Goal: Task Accomplishment & Management: Manage account settings

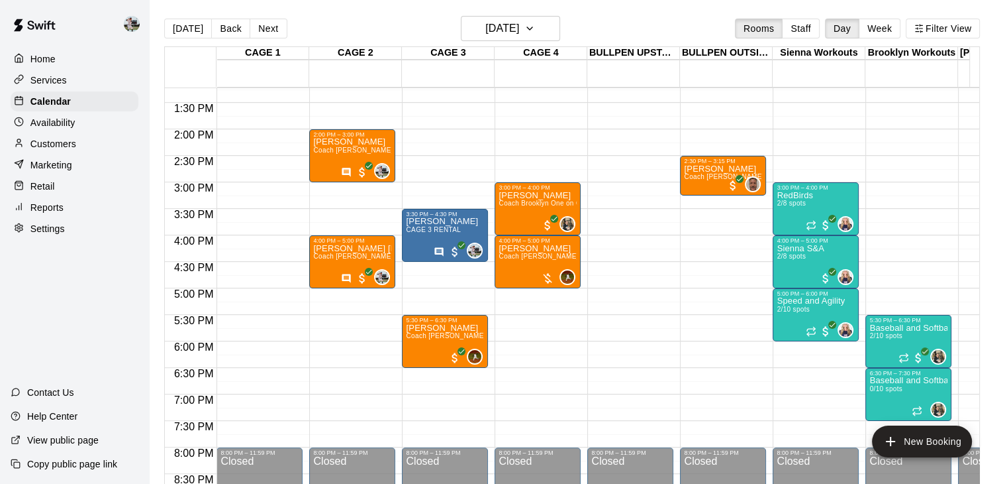
scroll to position [699, 0]
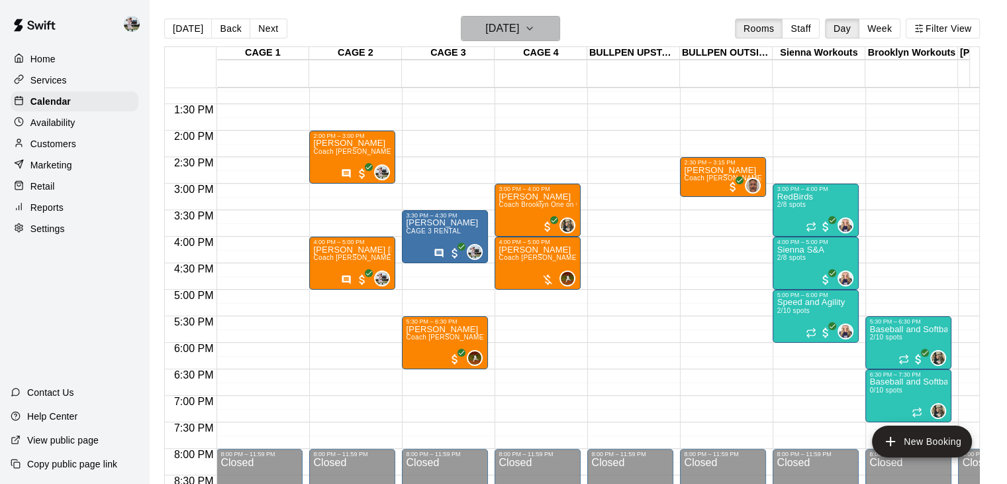
click at [535, 32] on icon "button" at bounding box center [530, 29] width 11 height 16
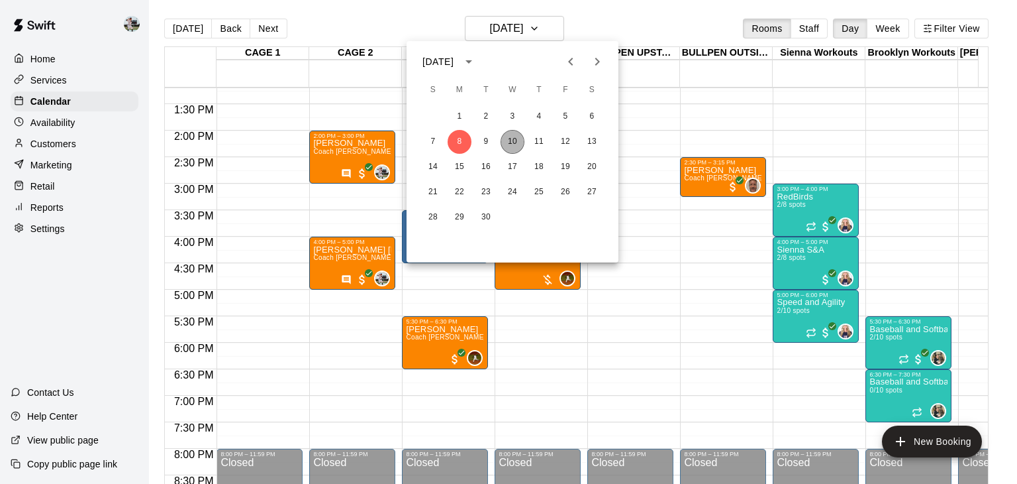
click at [517, 146] on button "10" at bounding box center [513, 142] width 24 height 24
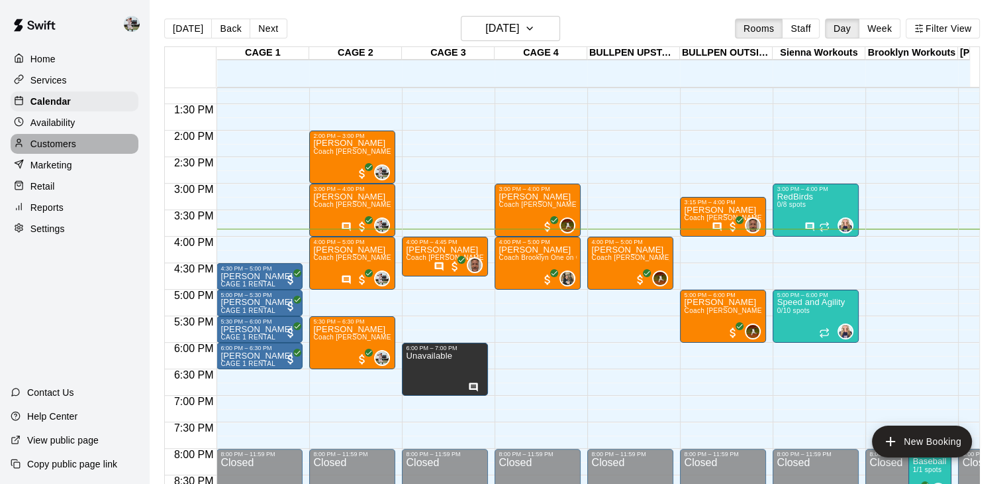
click at [64, 146] on p "Customers" at bounding box center [53, 143] width 46 height 13
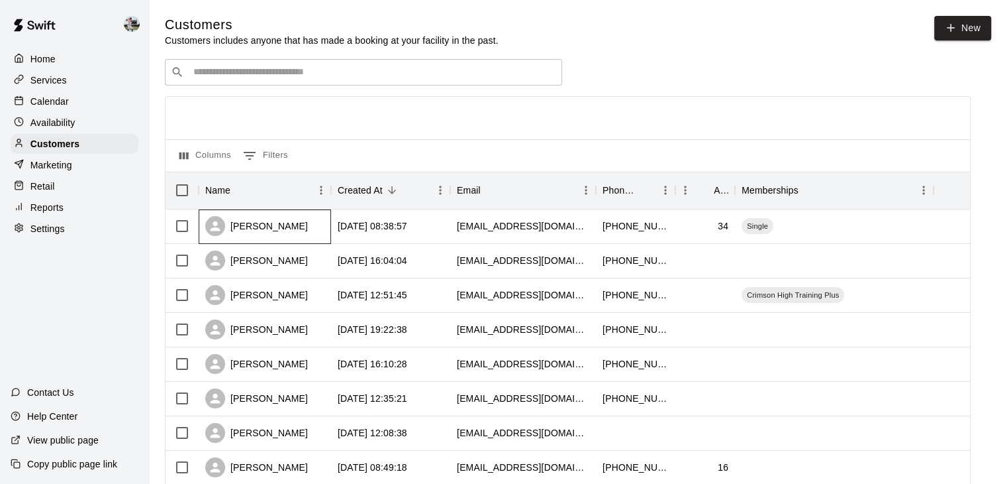
click at [265, 224] on div "[PERSON_NAME]" at bounding box center [256, 226] width 103 height 20
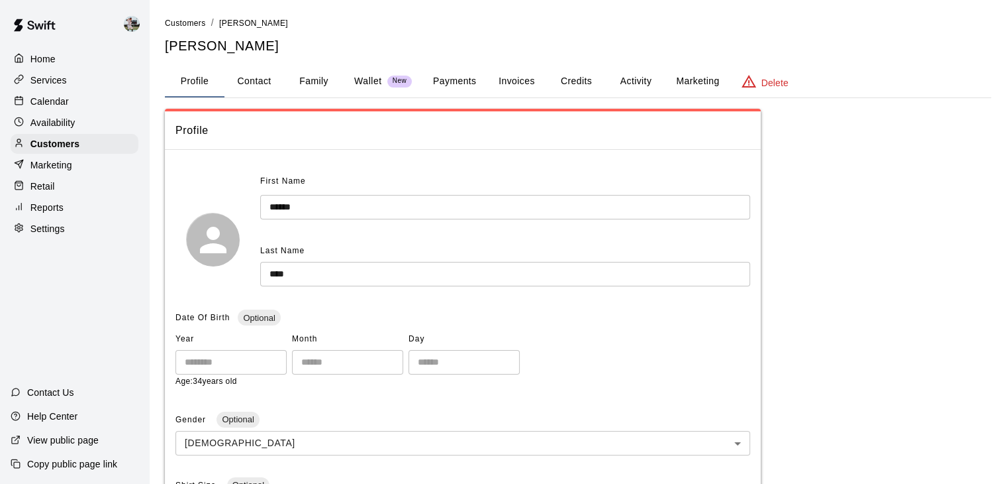
click at [570, 80] on button "Credits" at bounding box center [576, 82] width 60 height 32
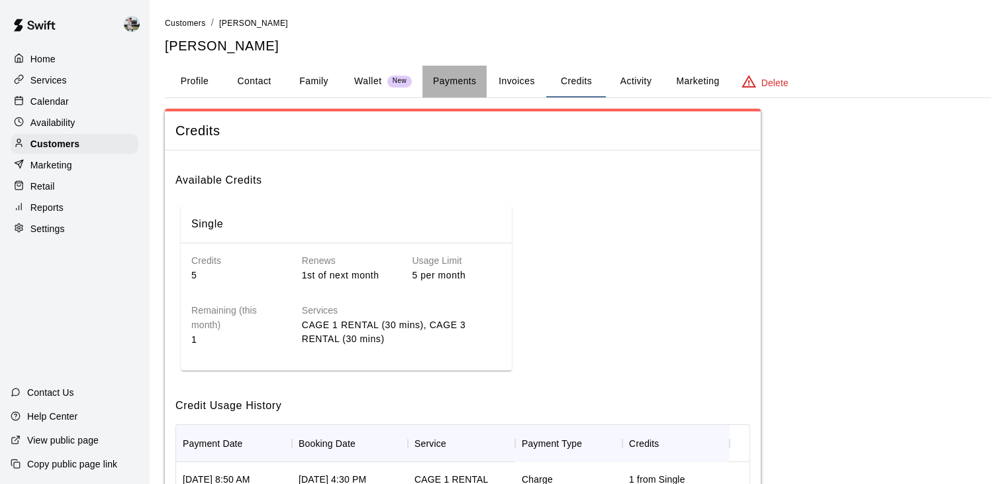
click at [465, 85] on button "Payments" at bounding box center [455, 82] width 64 height 32
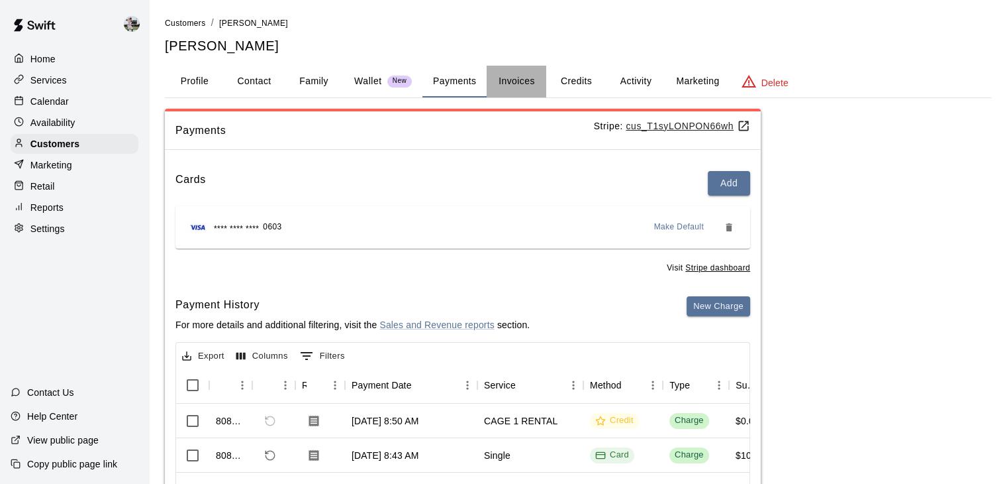
click at [515, 79] on button "Invoices" at bounding box center [517, 82] width 60 height 32
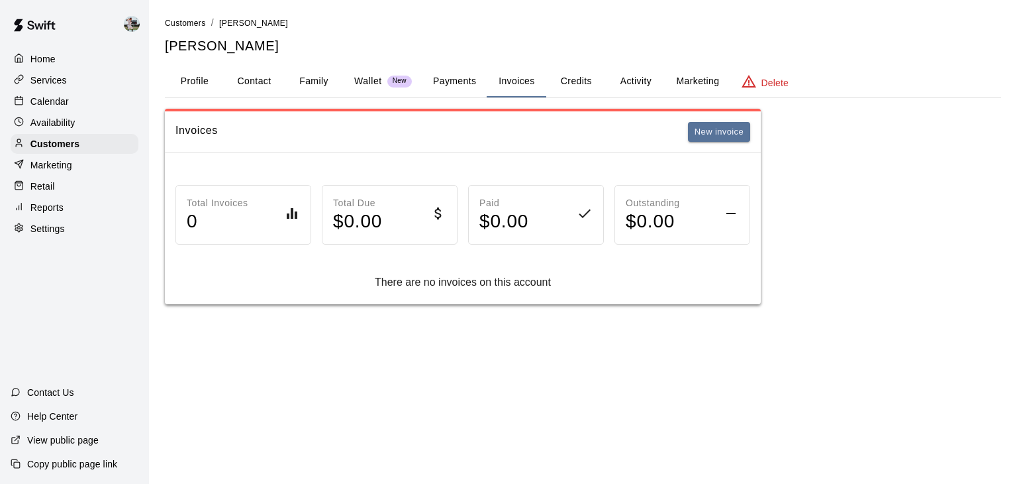
click at [567, 80] on button "Credits" at bounding box center [576, 82] width 60 height 32
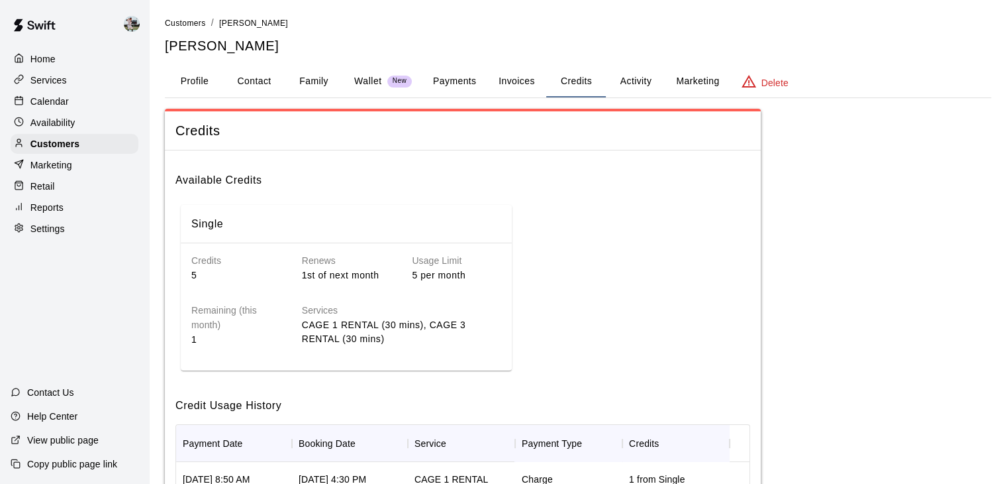
click at [631, 80] on button "Activity" at bounding box center [636, 82] width 60 height 32
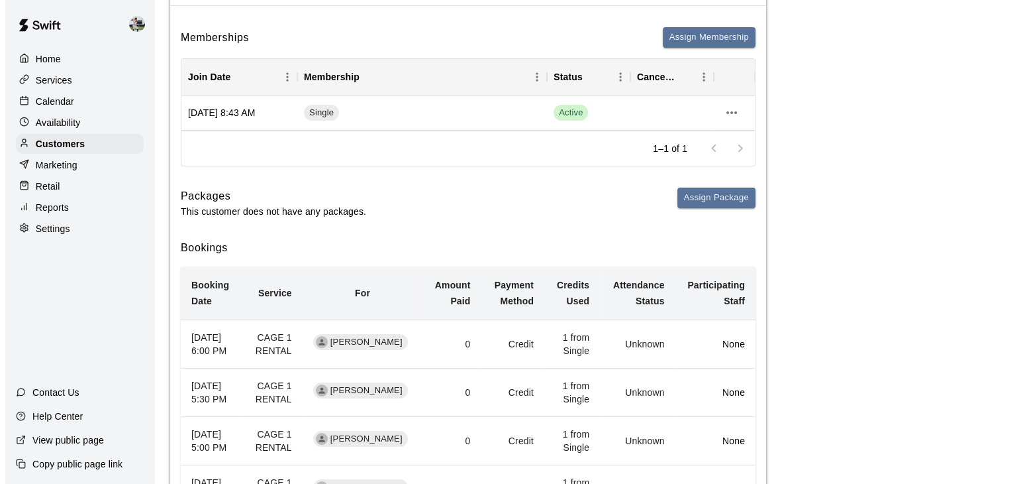
scroll to position [130, 0]
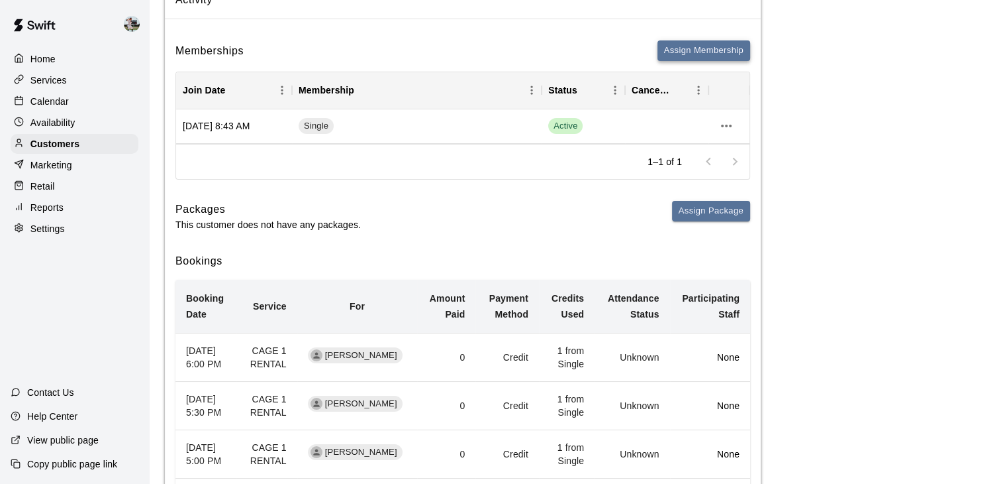
click at [700, 48] on button "Assign Membership" at bounding box center [704, 50] width 93 height 21
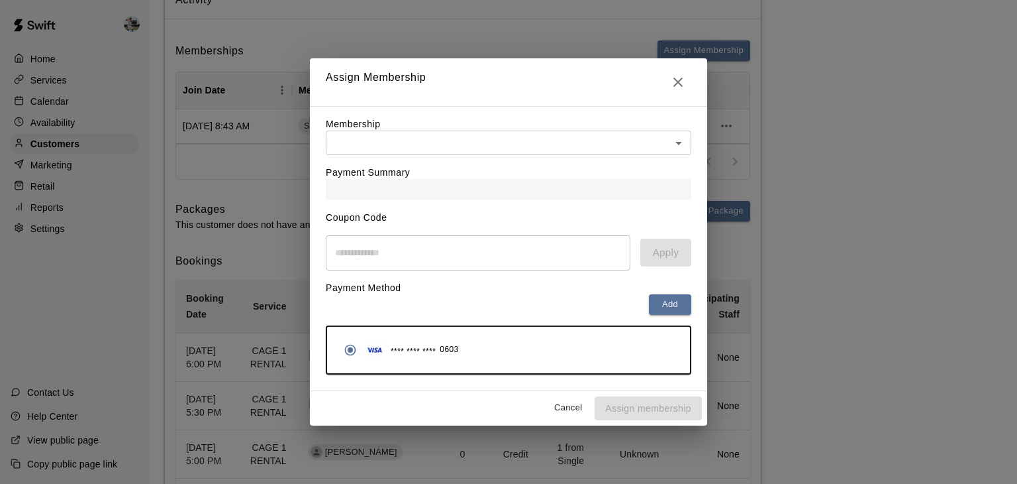
click at [673, 140] on body "Home Services Calendar Availability Customers Marketing Retail Reports Settings…" at bounding box center [508, 236] width 1017 height 733
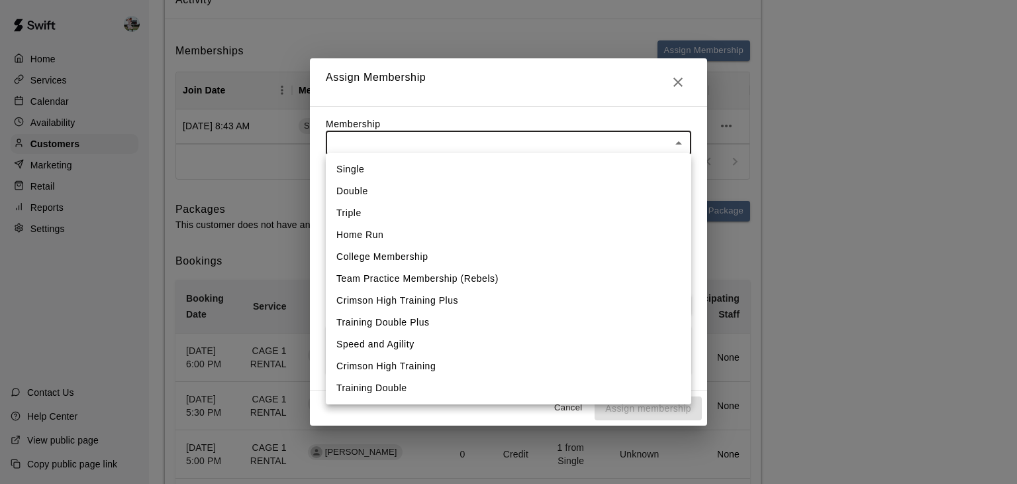
click at [647, 162] on li "Single" at bounding box center [509, 169] width 366 height 22
type input "**********"
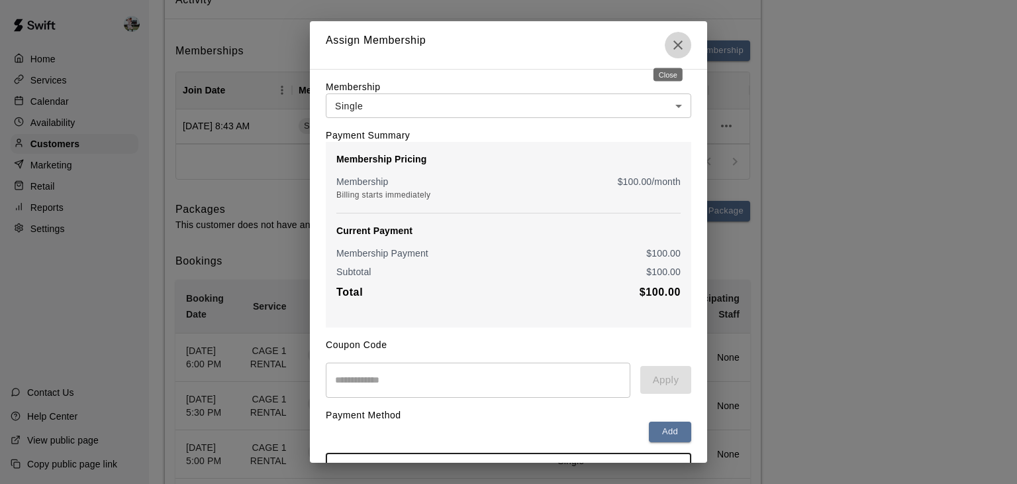
click at [670, 50] on icon "Close" at bounding box center [678, 45] width 16 height 16
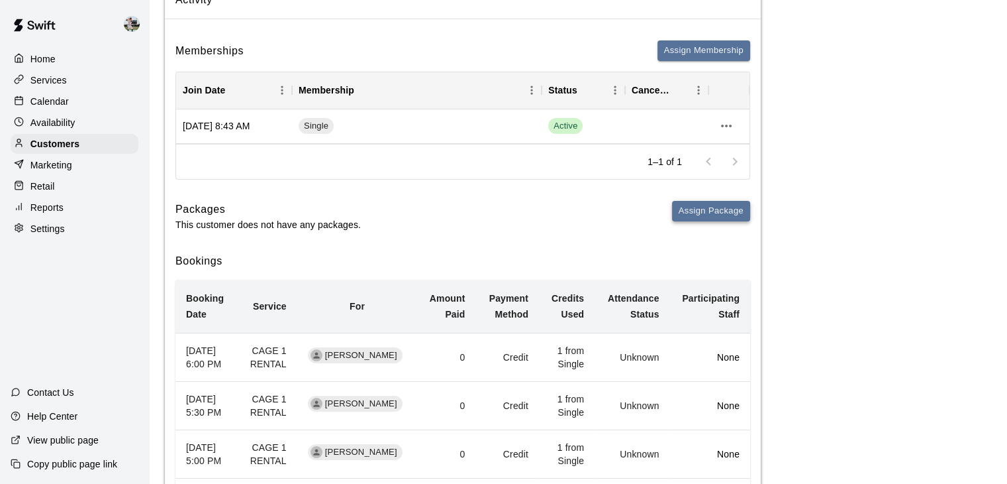
click at [701, 211] on button "Assign Package" at bounding box center [711, 211] width 78 height 21
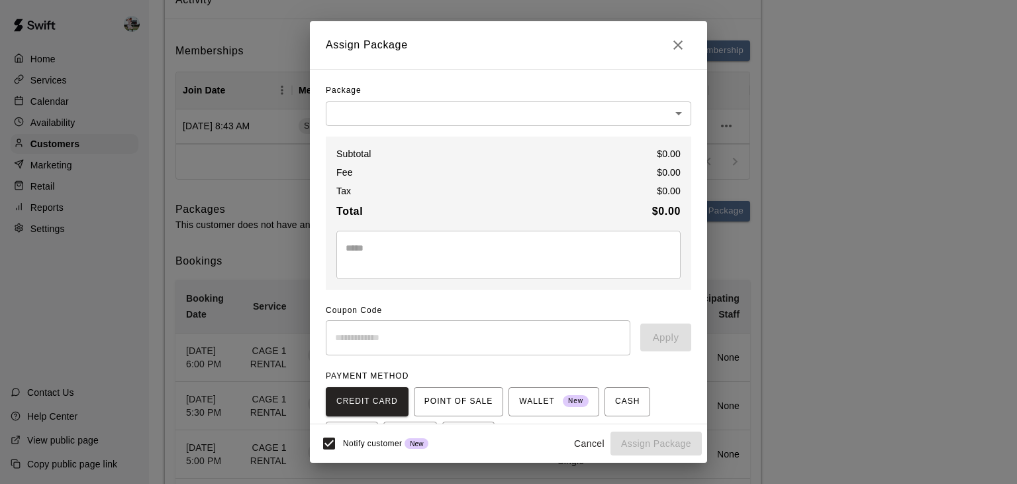
click at [486, 112] on body "Home Services Calendar Availability Customers Marketing Retail Reports Settings…" at bounding box center [508, 236] width 1017 height 733
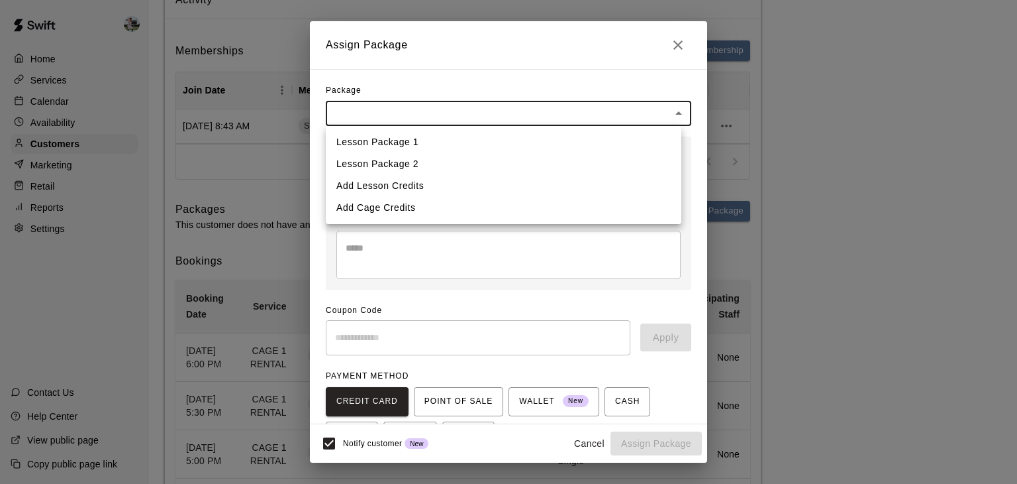
click at [422, 203] on li "Add Cage Credits" at bounding box center [504, 208] width 356 height 22
type input "**********"
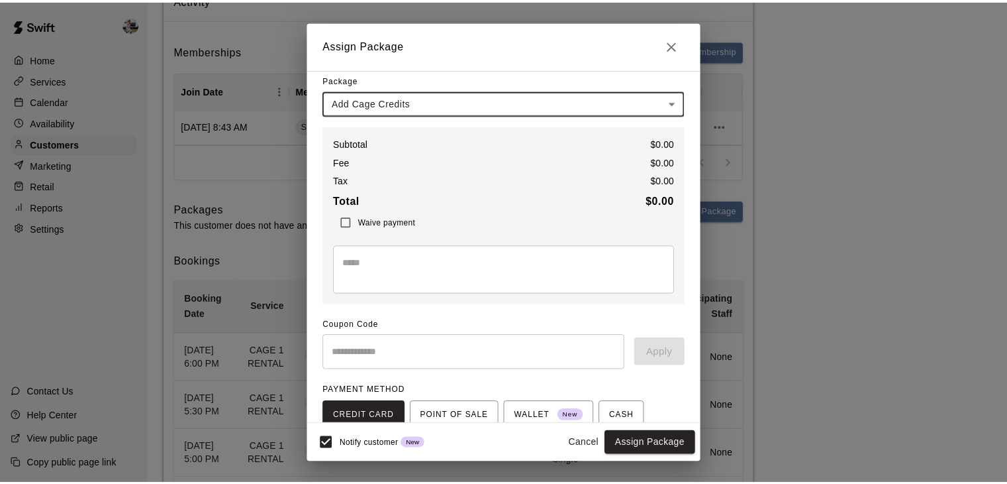
scroll to position [0, 0]
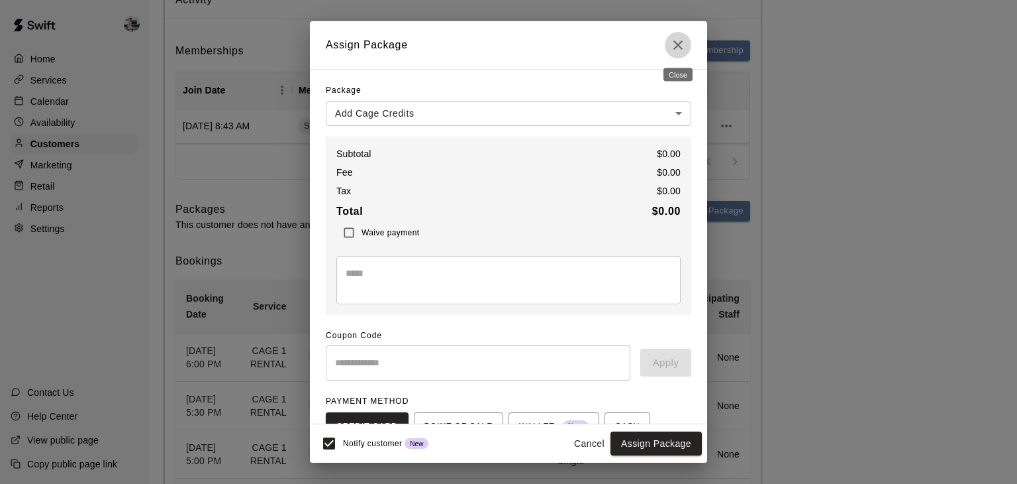
click at [680, 48] on icon "Close" at bounding box center [678, 45] width 16 height 16
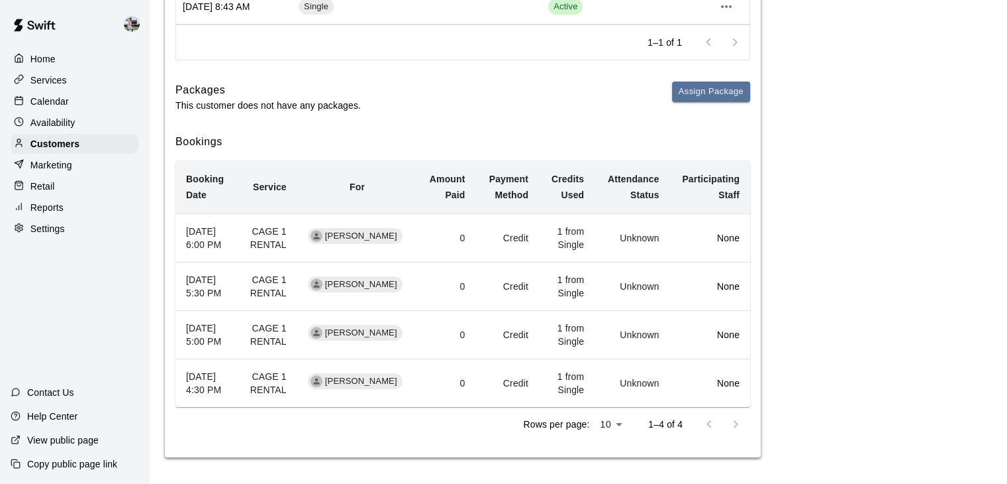
scroll to position [301, 0]
